Goal: Task Accomplishment & Management: Use online tool/utility

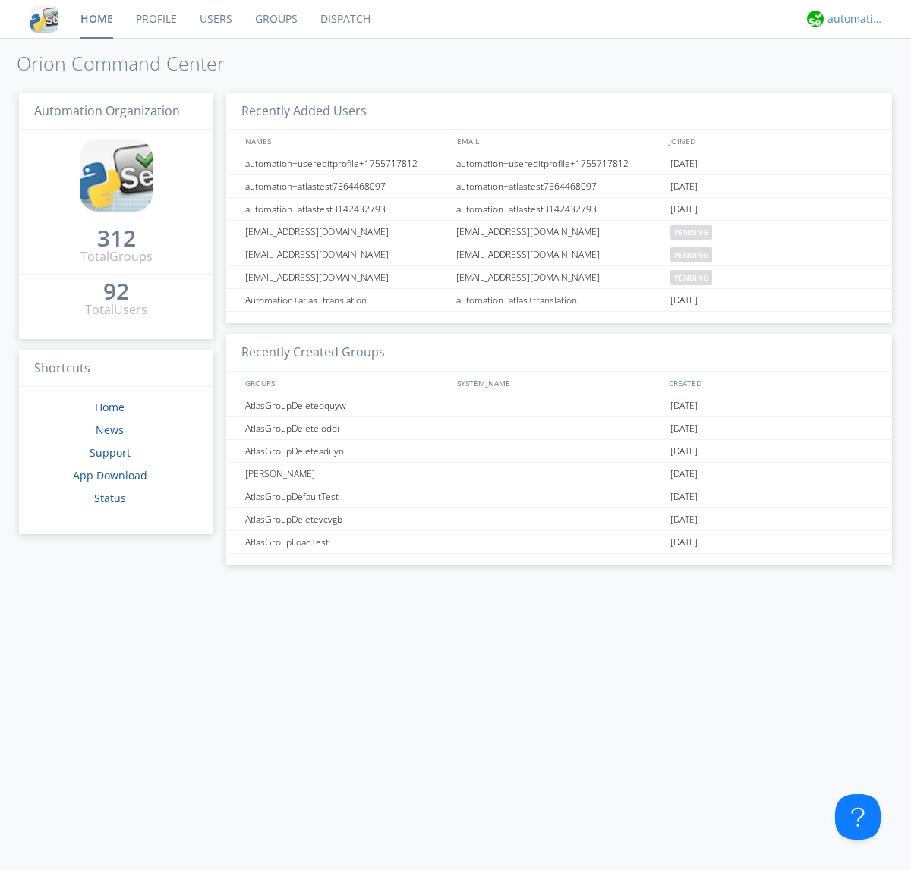
click at [851, 19] on div "automation+atlas" at bounding box center [855, 18] width 57 height 15
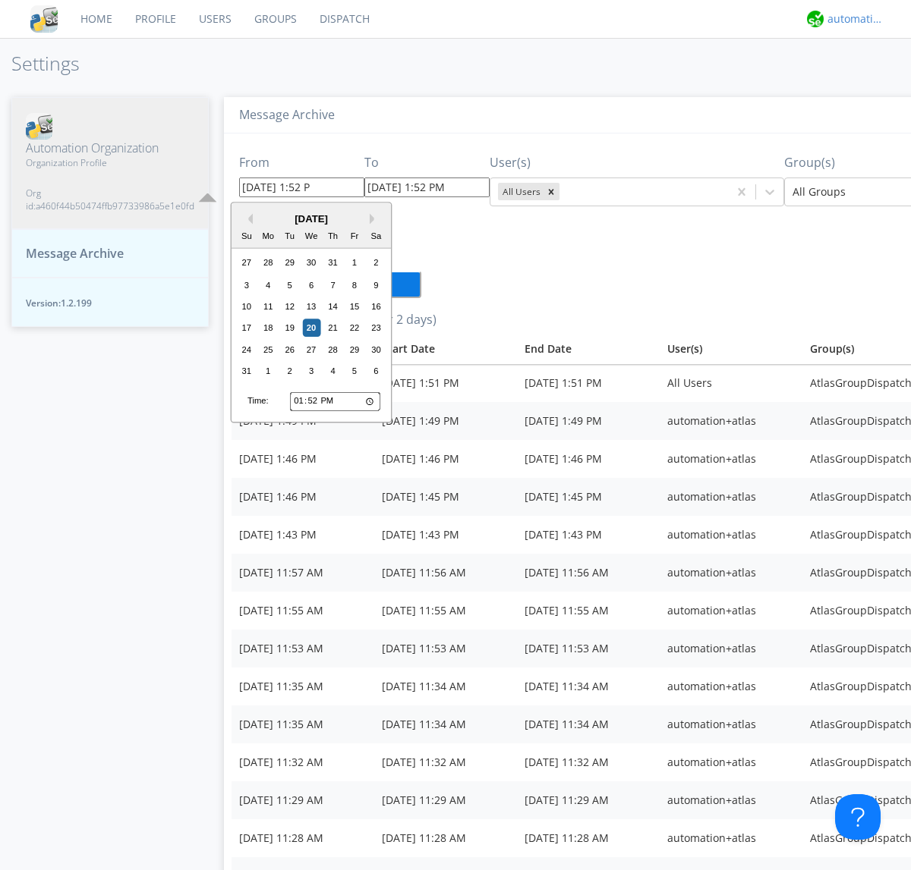
type input "[DATE] 1:52 PM"
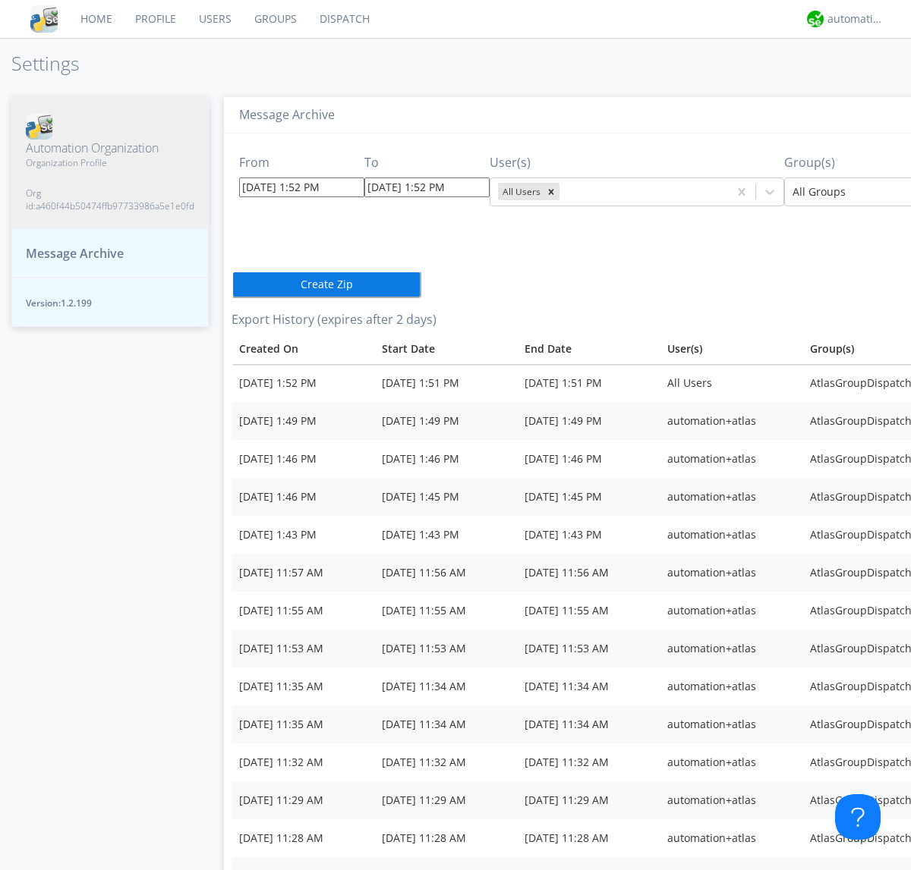
click at [549, 191] on icon "Remove All Users" at bounding box center [551, 191] width 5 height 5
click at [562, 191] on input "text" at bounding box center [563, 191] width 3 height 15
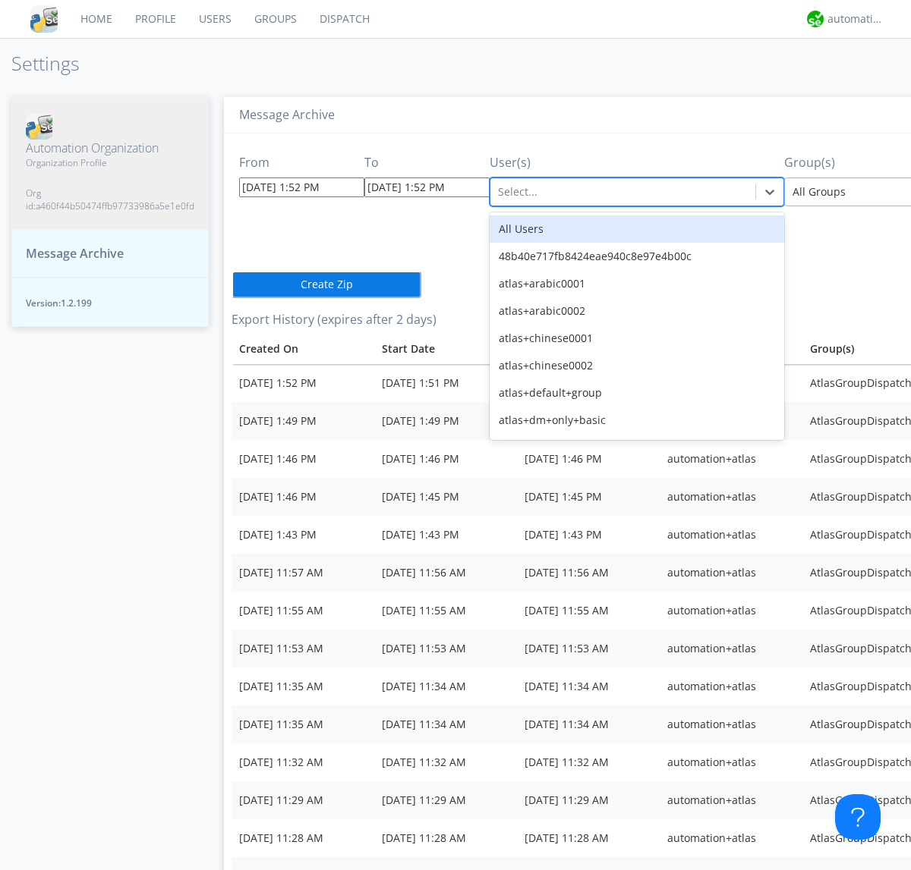
click at [831, 191] on div at bounding box center [903, 192] width 222 height 18
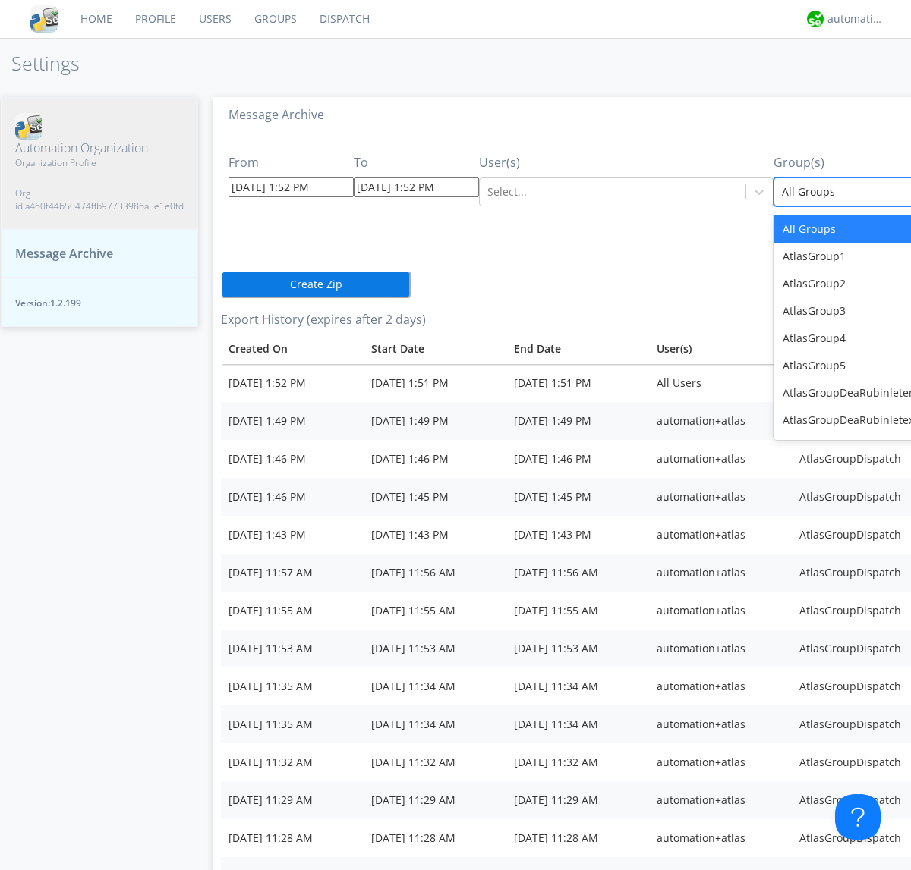
click at [221, 271] on button "Create Zip" at bounding box center [316, 284] width 190 height 27
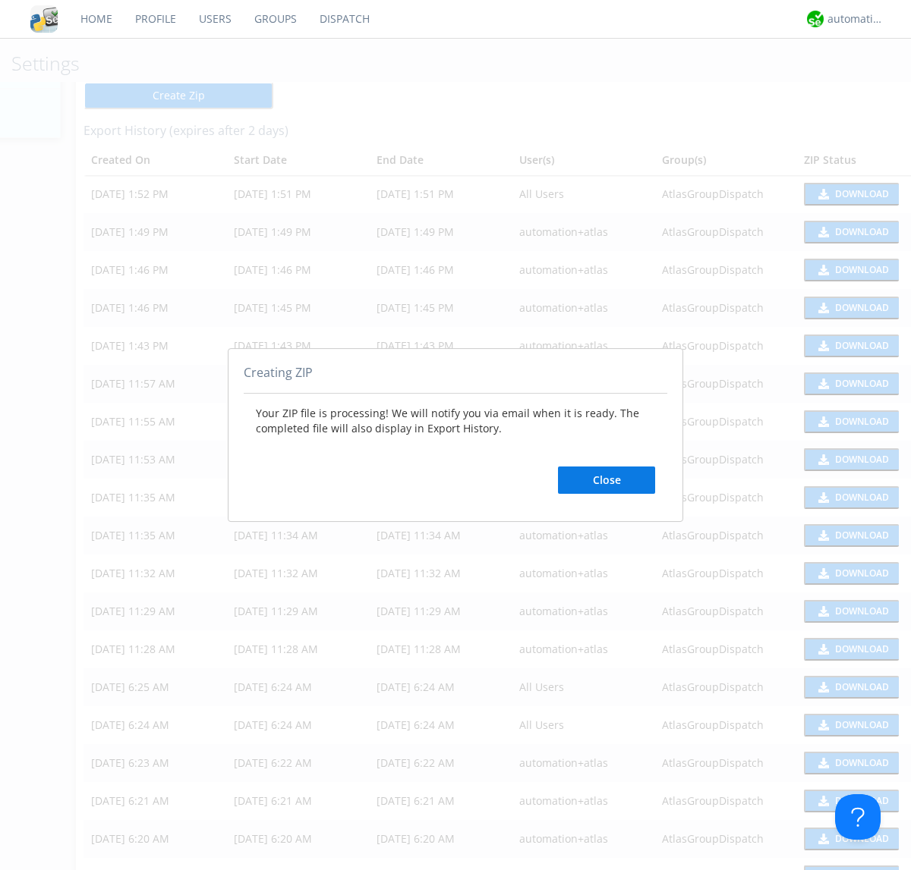
click at [606, 480] on button "Close" at bounding box center [606, 480] width 97 height 27
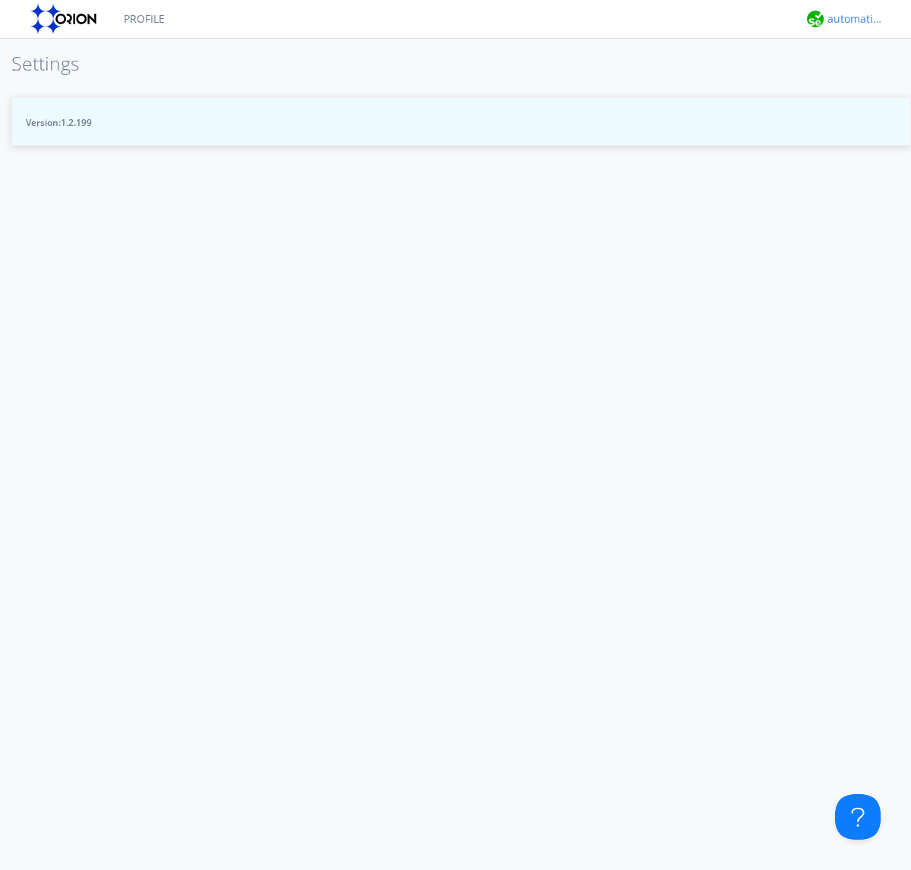
click at [851, 19] on div "automation+atlas" at bounding box center [855, 18] width 57 height 15
